Goal: Information Seeking & Learning: Learn about a topic

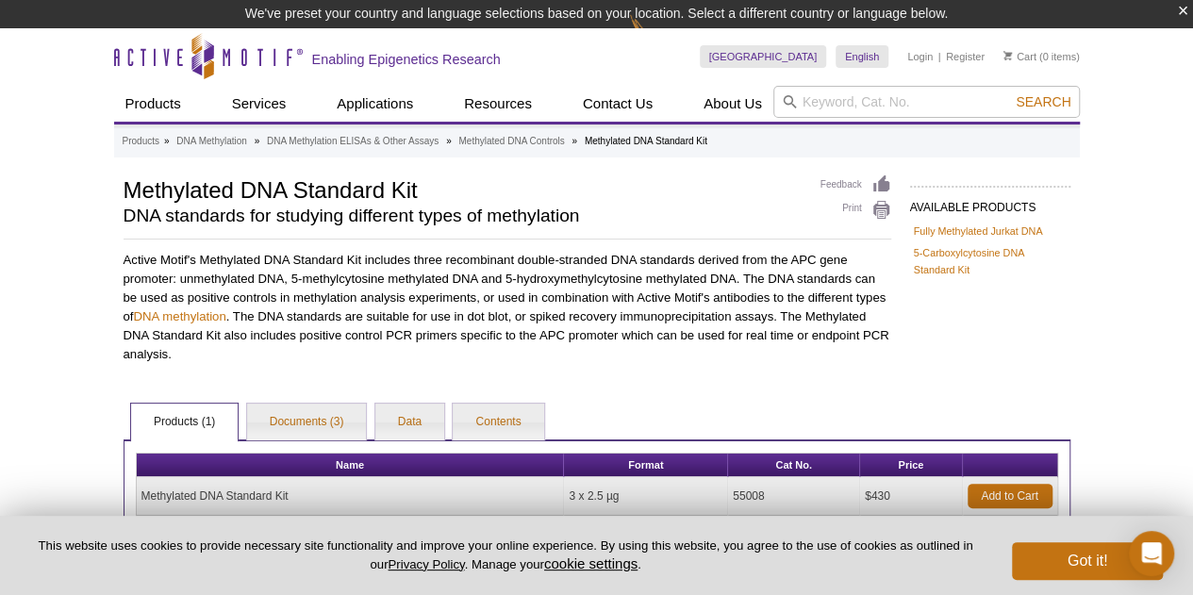
scroll to position [155, 0]
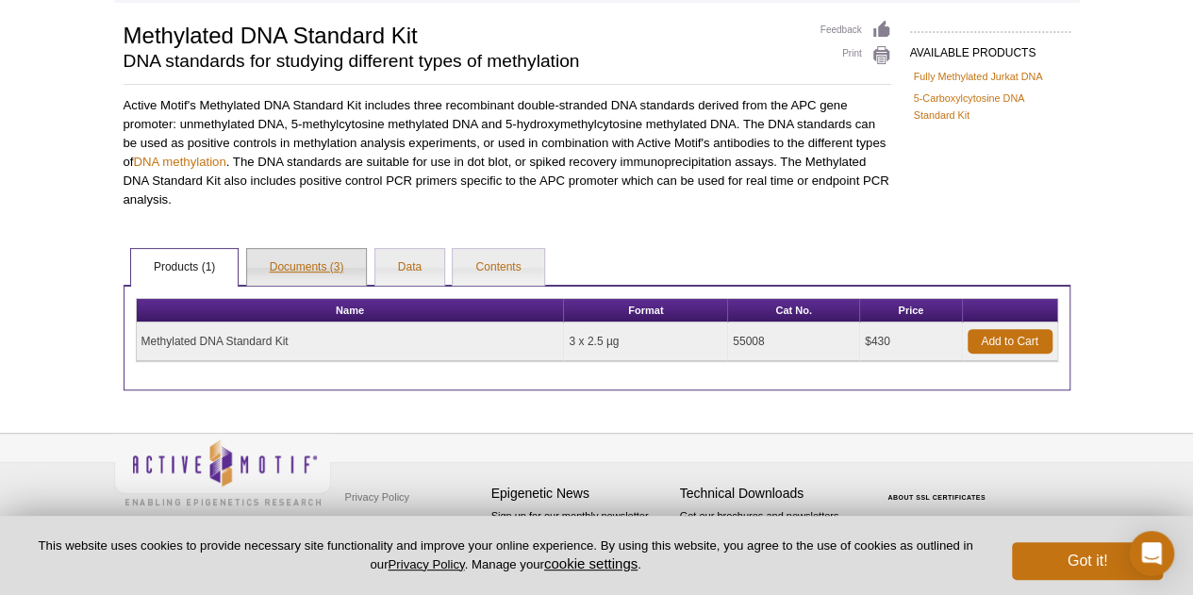
click at [289, 257] on link "Documents (3)" at bounding box center [307, 268] width 120 height 38
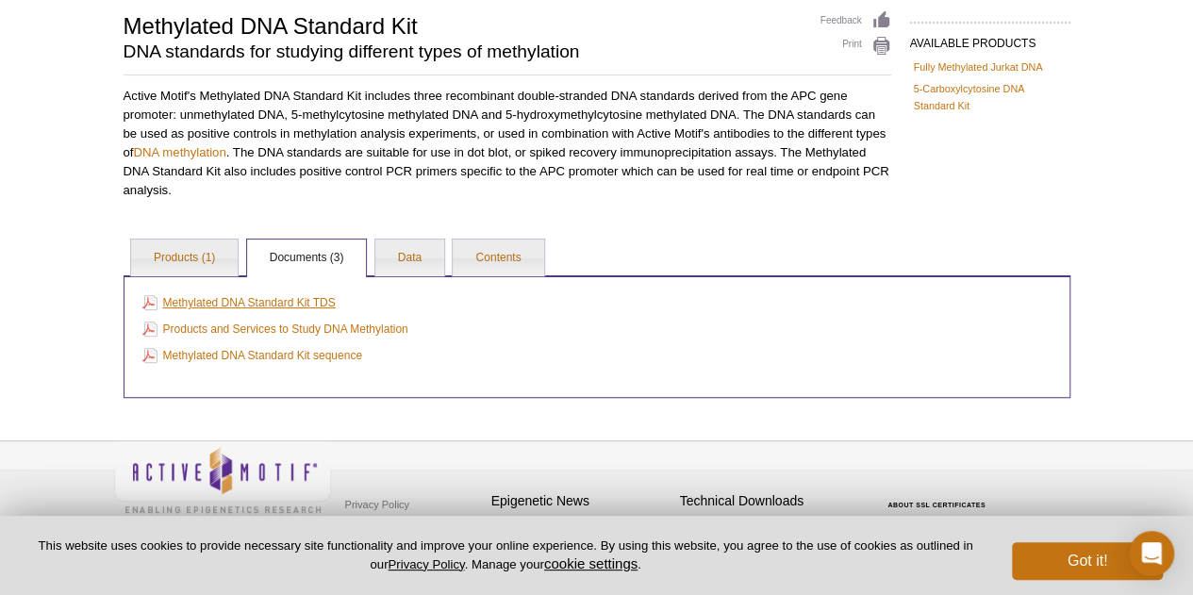
scroll to position [126, 0]
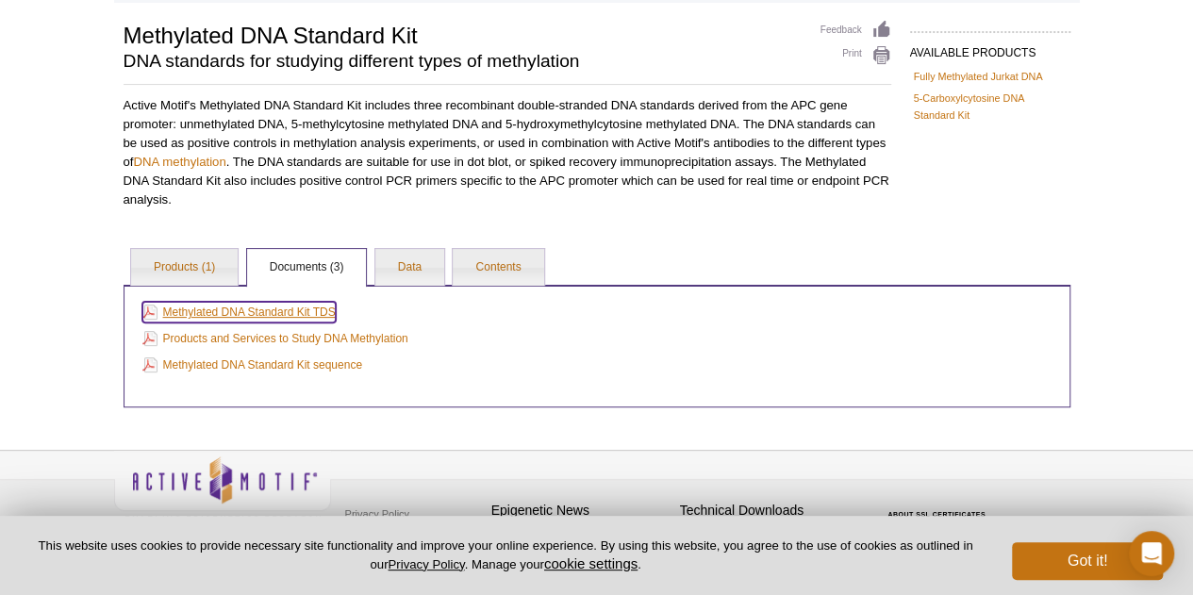
click at [225, 310] on link "Methylated DNA Standard Kit TDS" at bounding box center [238, 312] width 193 height 21
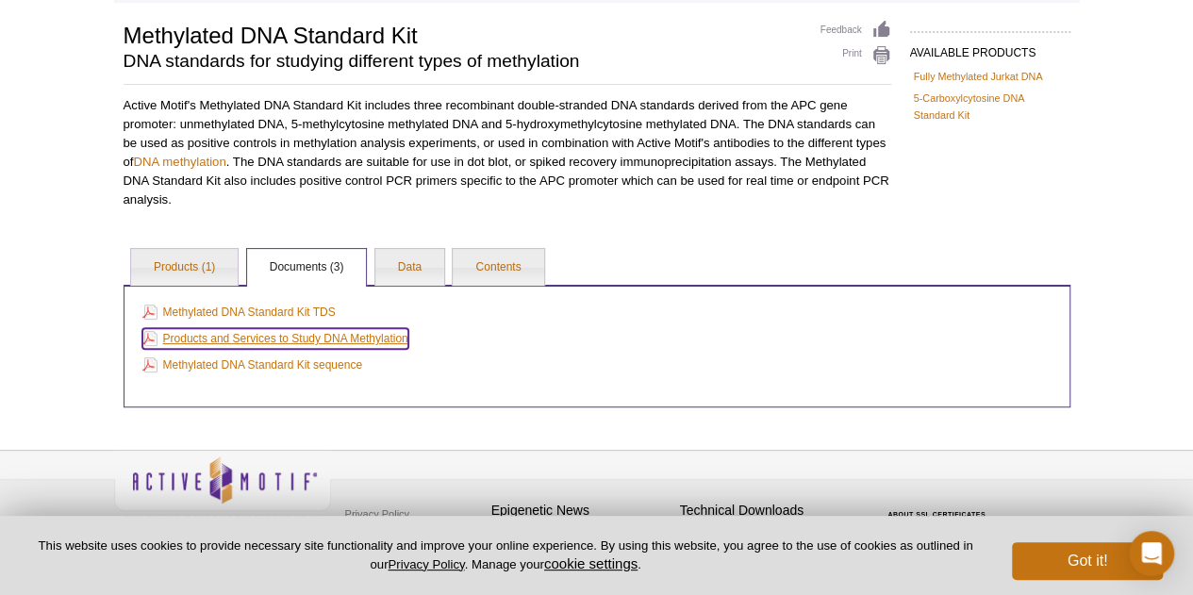
click at [256, 340] on link "Products and Services to Study DNA Methylation" at bounding box center [275, 338] width 266 height 21
